Goal: Transaction & Acquisition: Purchase product/service

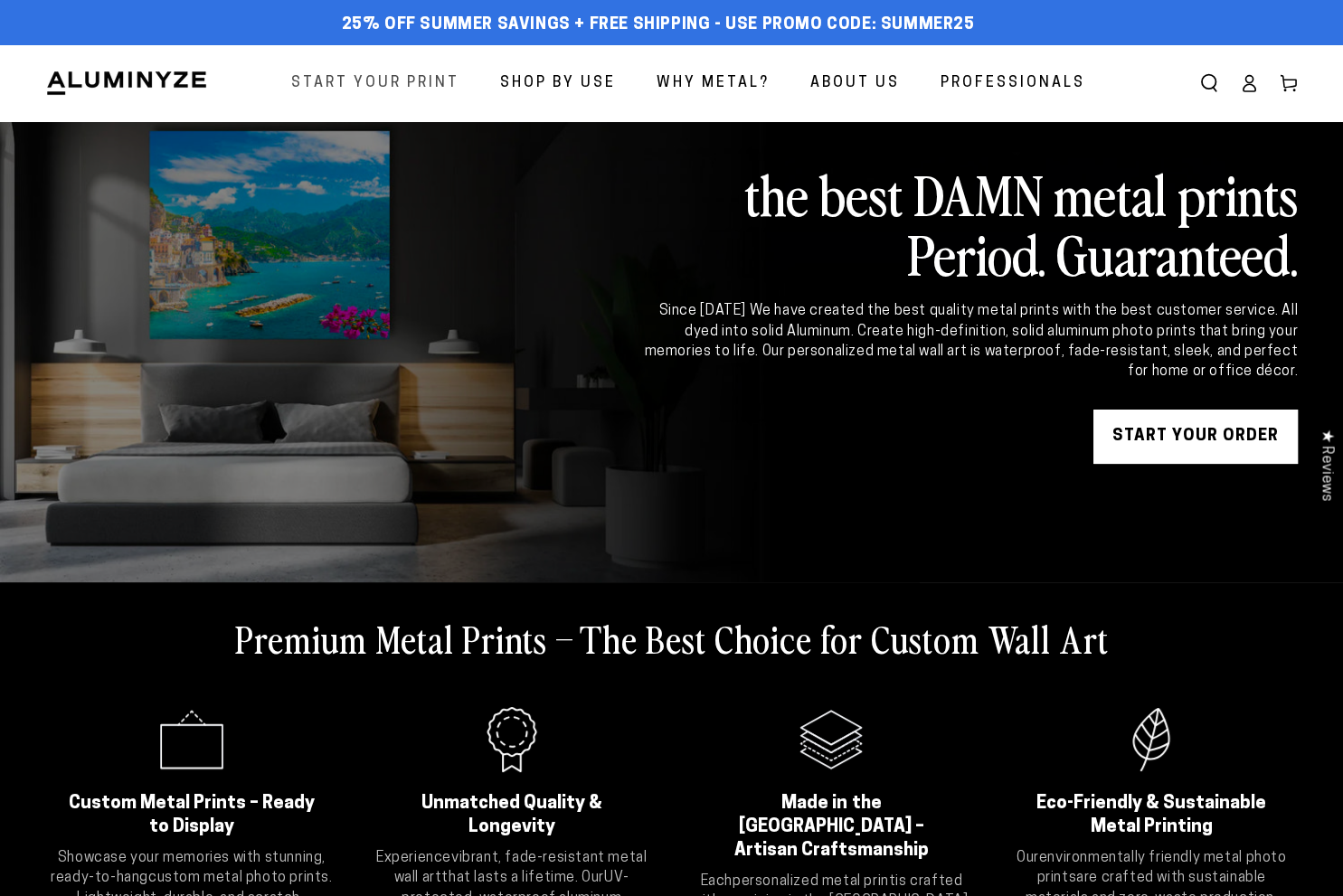
click at [341, 71] on span "Start Your Print" at bounding box center [375, 83] width 168 height 26
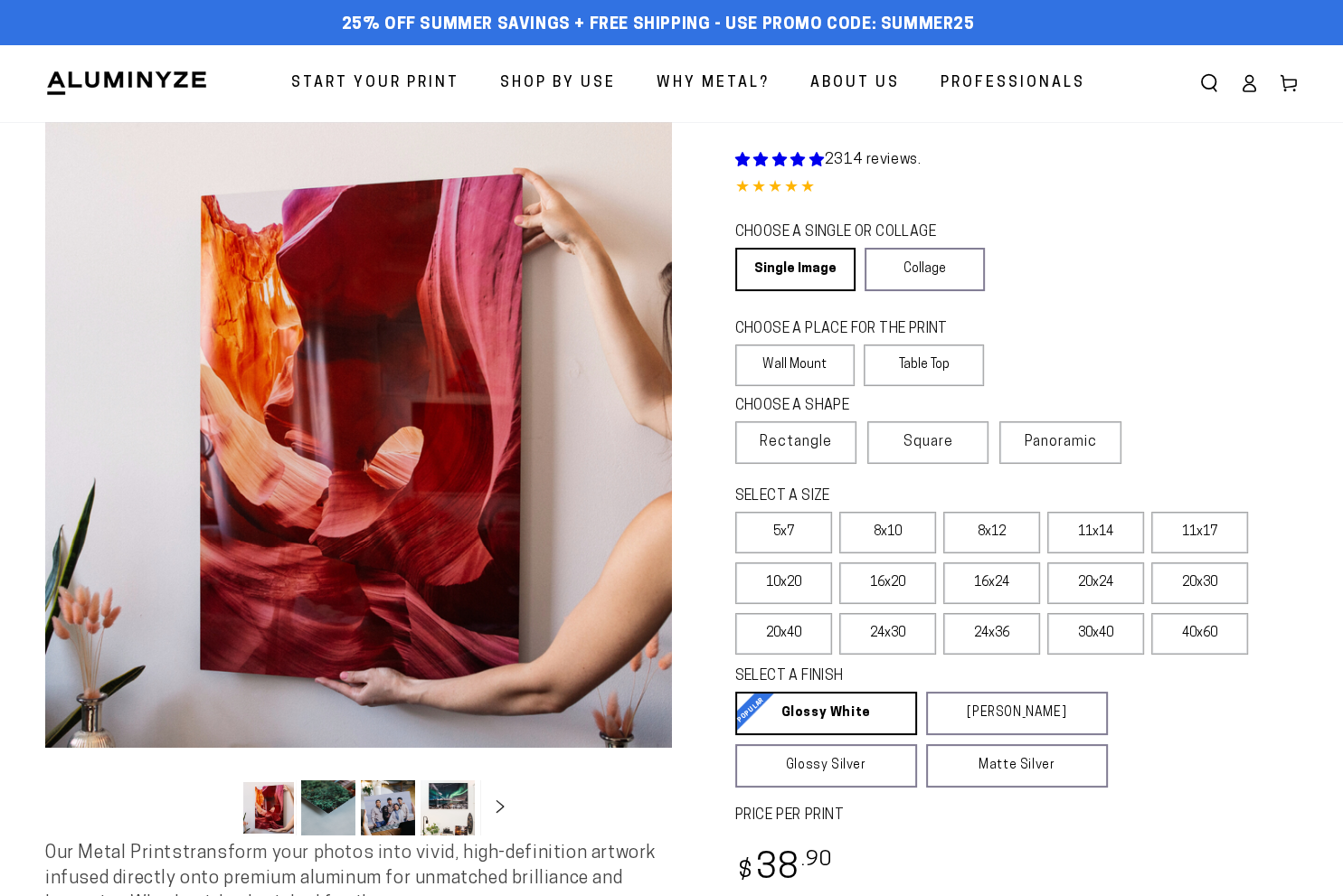
select select "**********"
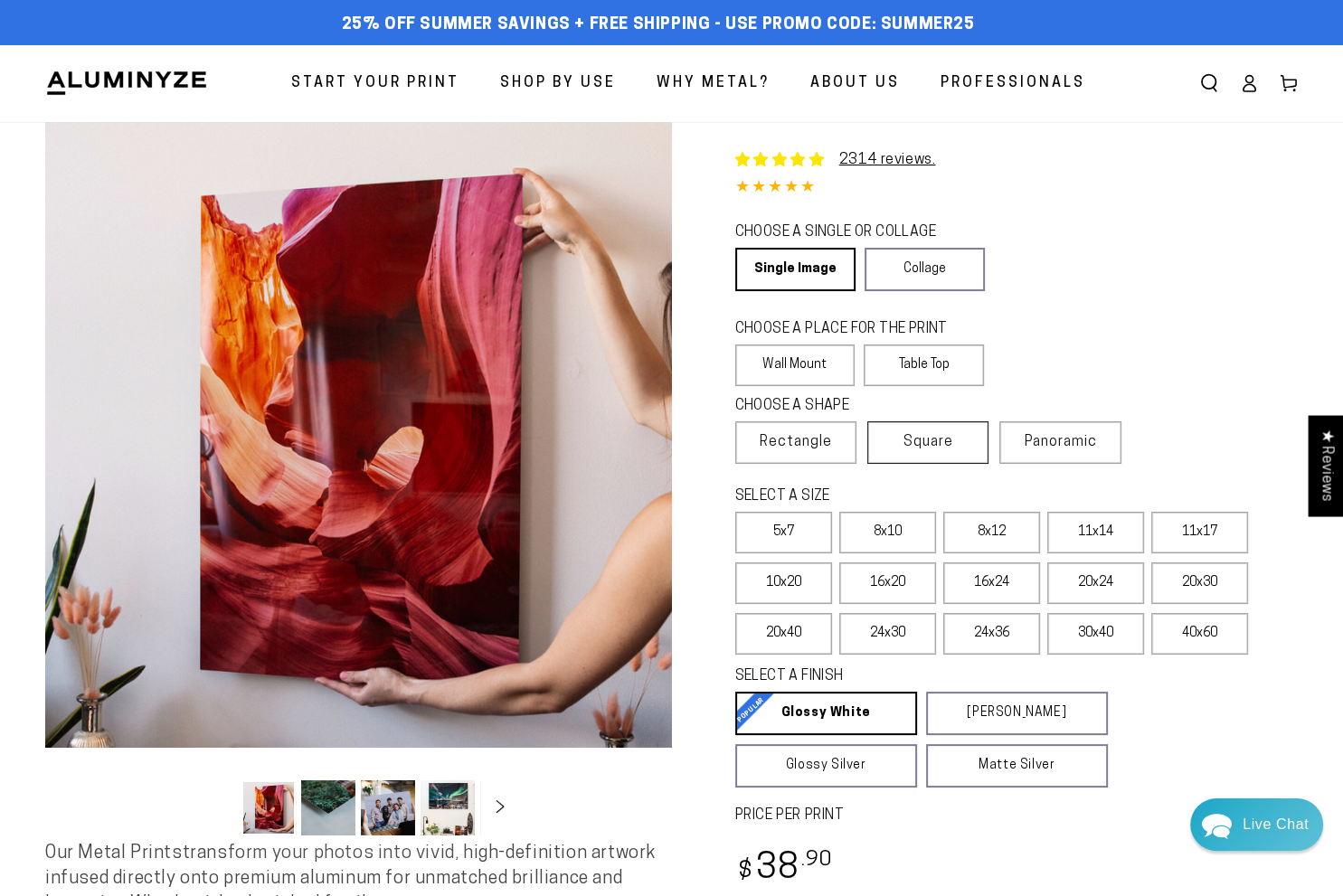
click at [908, 455] on label "Square" at bounding box center [927, 442] width 121 height 43
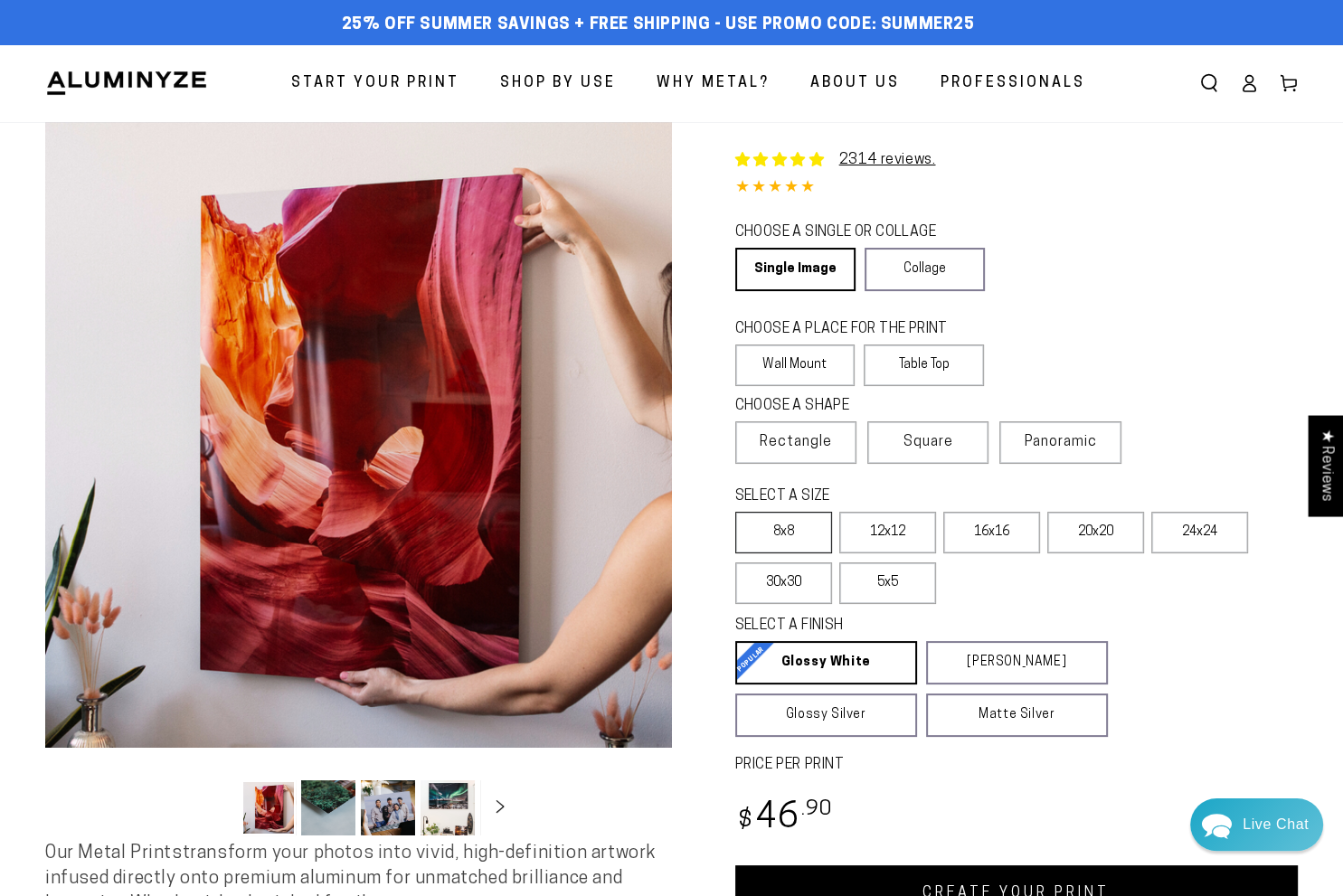
click at [779, 532] on label "8x8" at bounding box center [783, 533] width 96 height 42
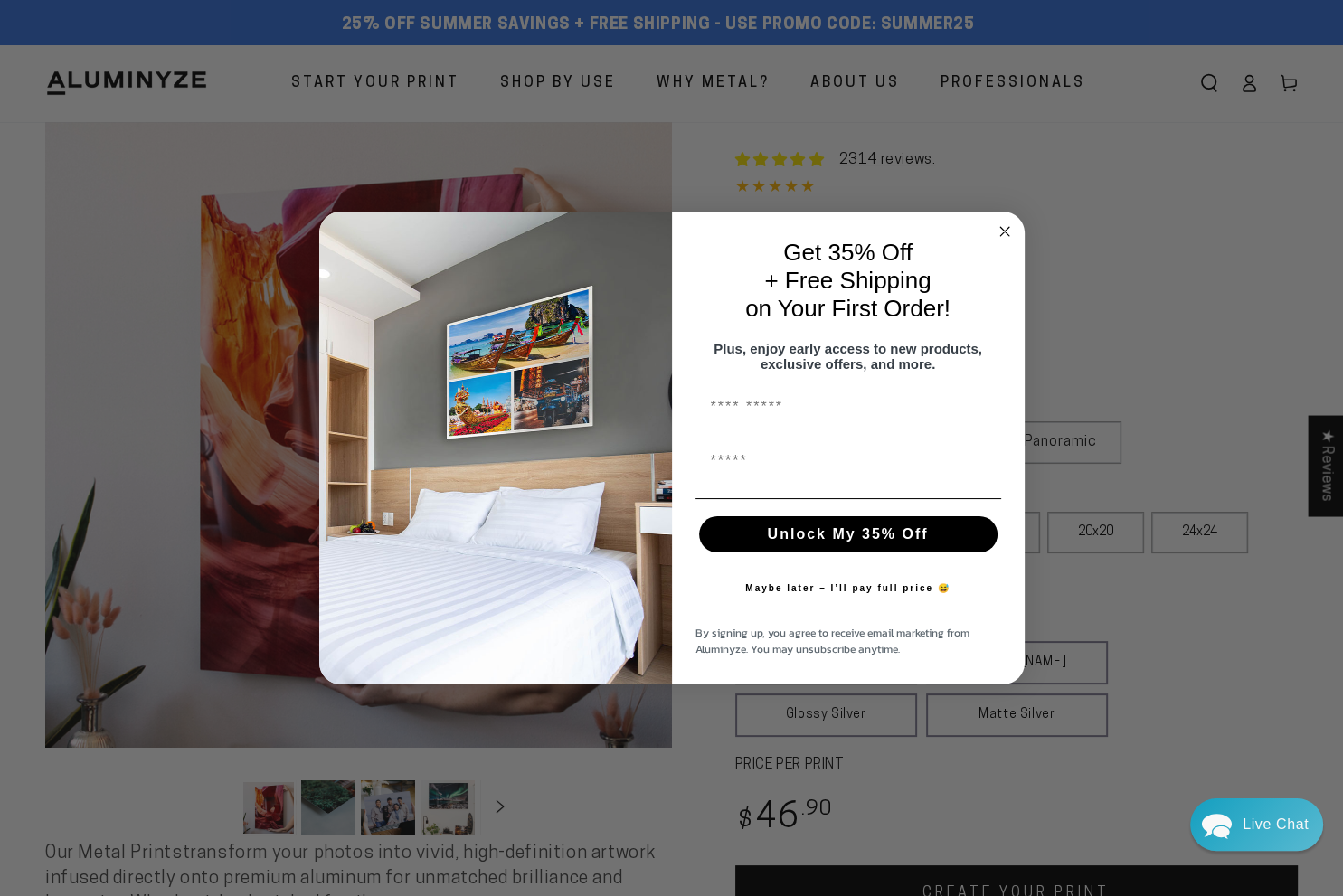
click at [996, 221] on circle "Close dialog" at bounding box center [1005, 231] width 21 height 21
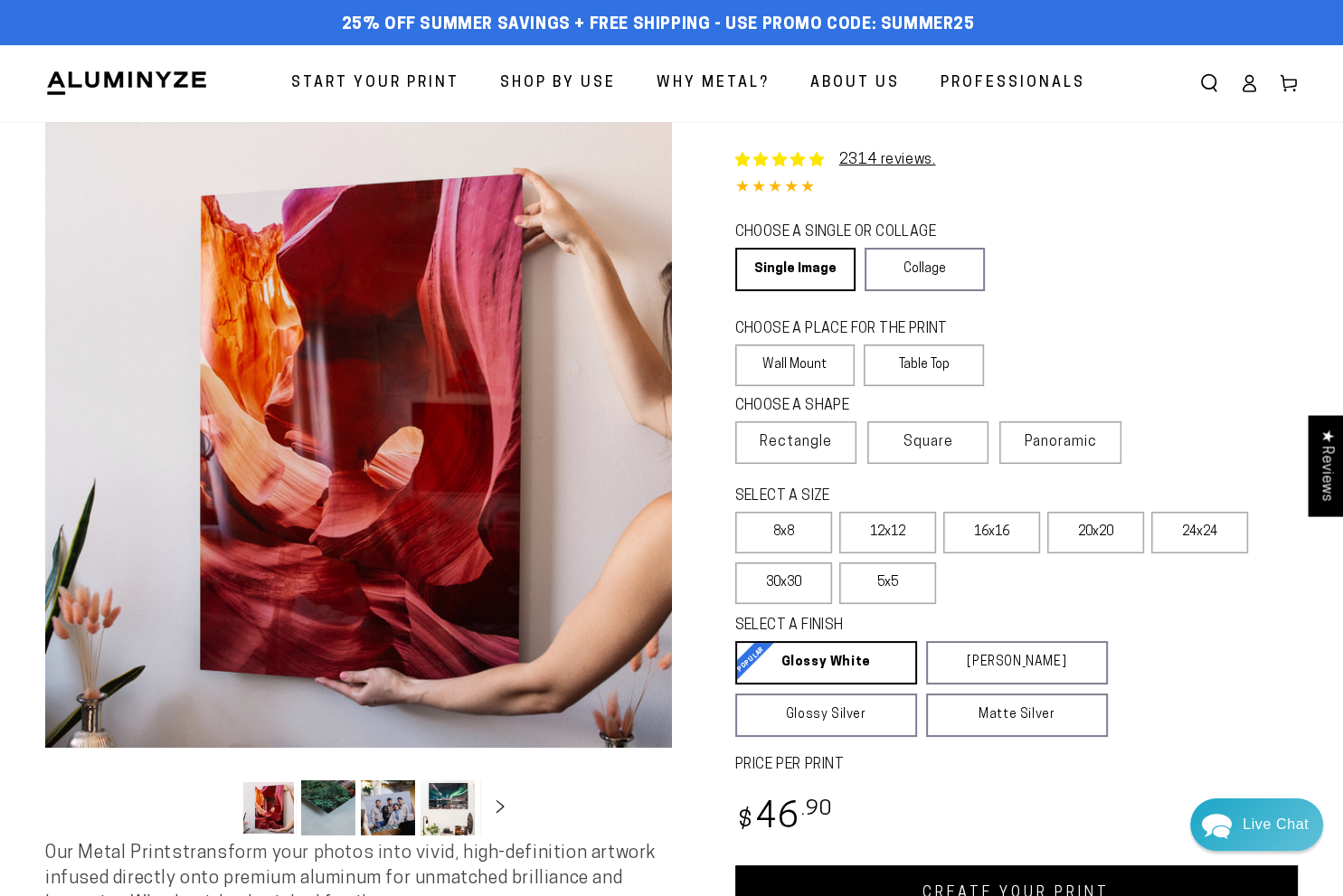
click at [779, 509] on div "SELECT A SIZE Learn more" at bounding box center [1012, 499] width 552 height 26
click at [791, 528] on label "8x8" at bounding box center [783, 533] width 96 height 42
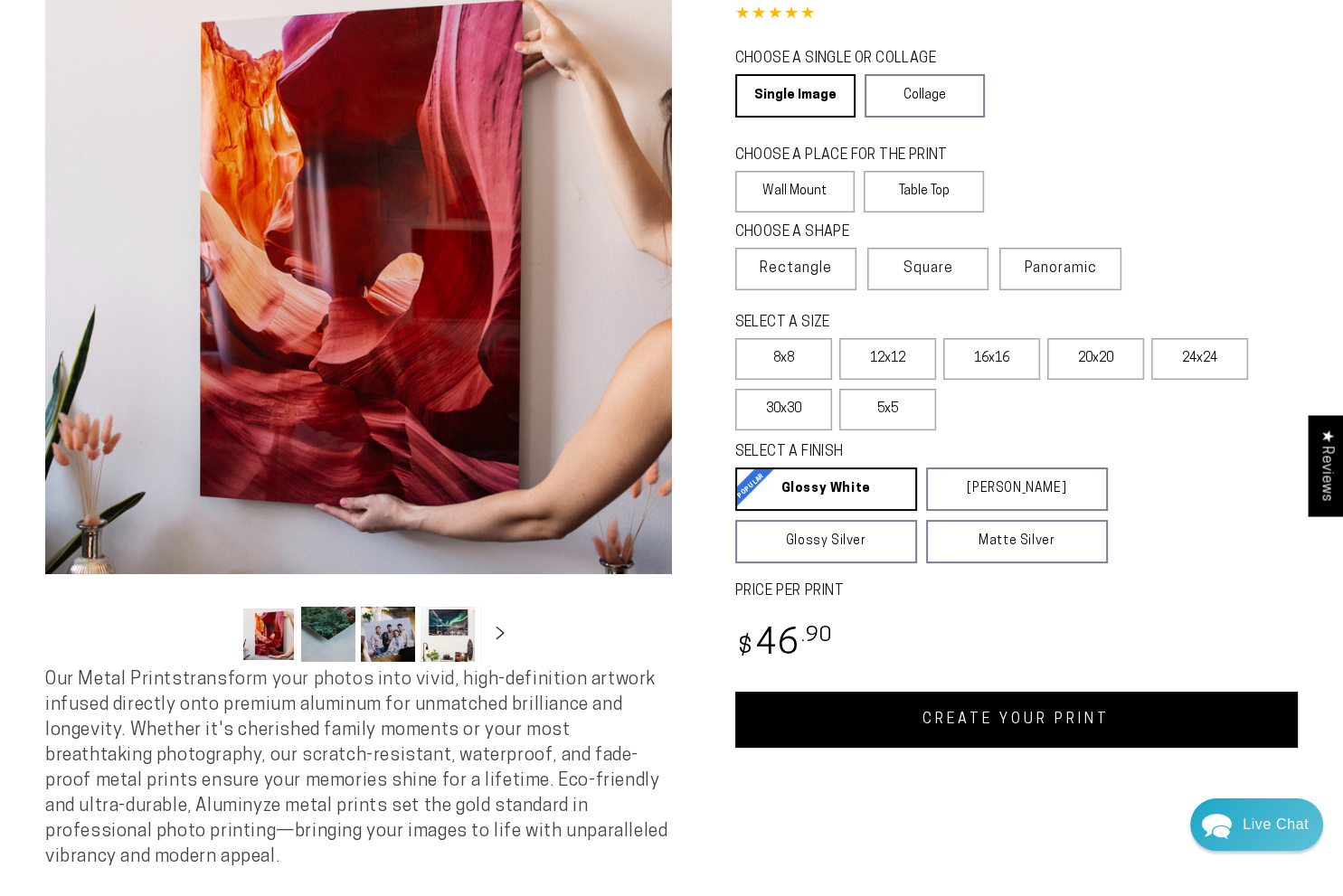
scroll to position [181, 0]
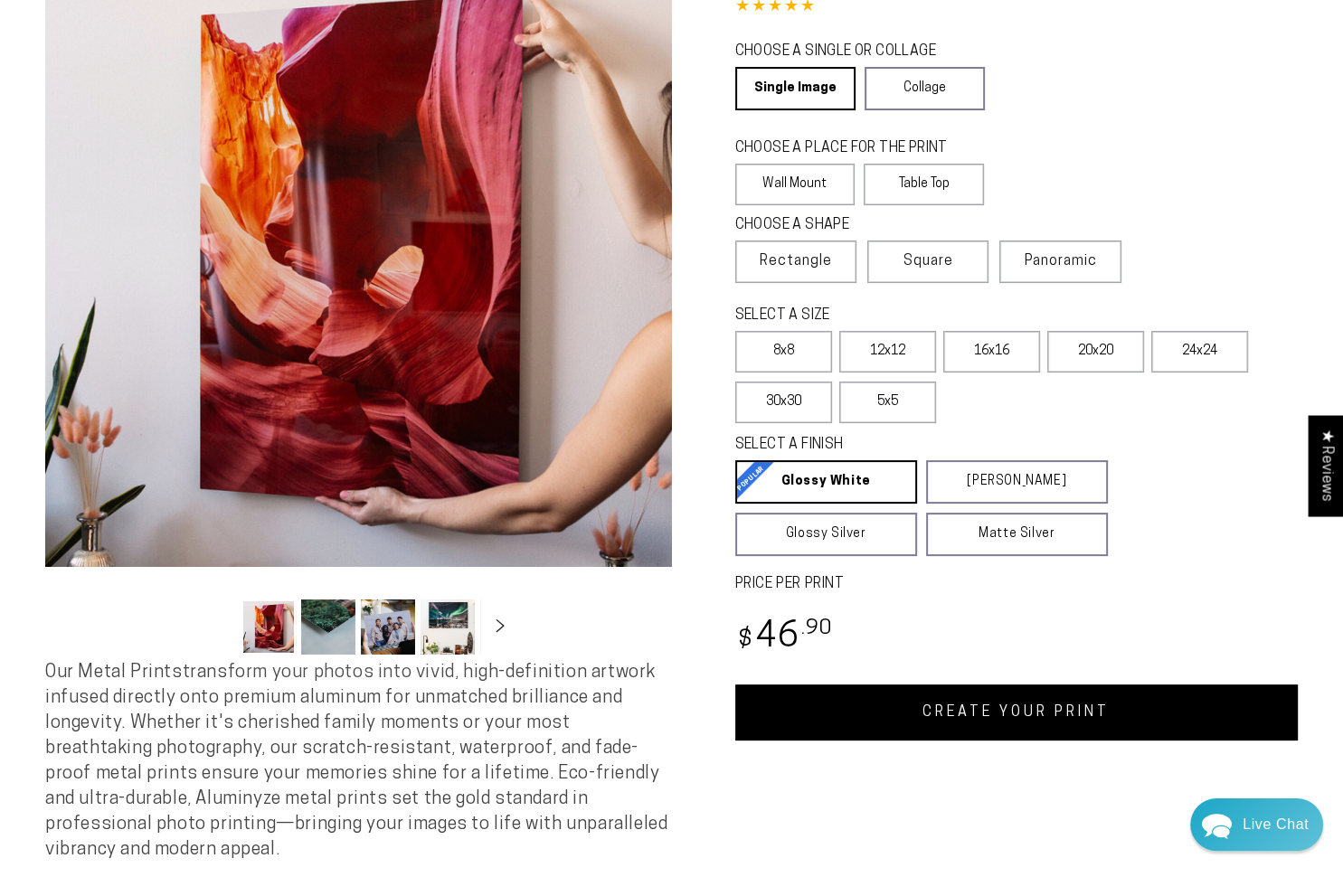
click at [979, 708] on link "CREATE YOUR PRINT" at bounding box center [1017, 713] width 564 height 56
